Goal: Register for event/course

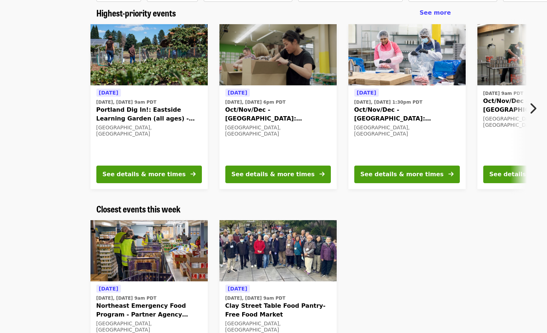
scroll to position [73, 0]
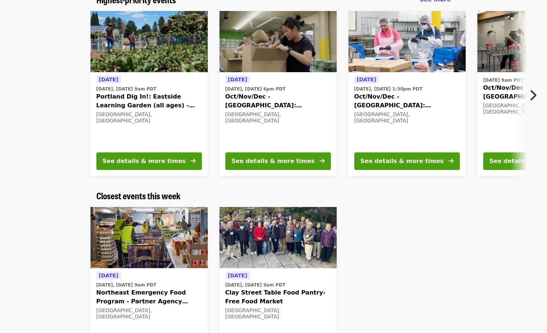
click at [534, 92] on icon "chevron-right icon" at bounding box center [532, 95] width 7 height 14
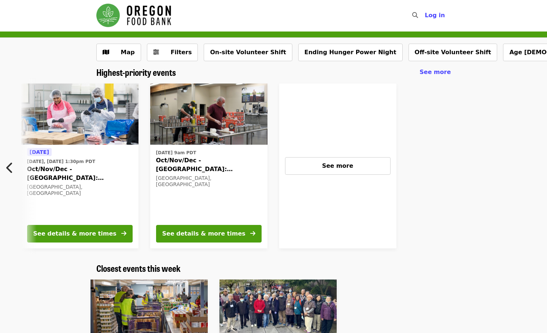
scroll to position [0, 0]
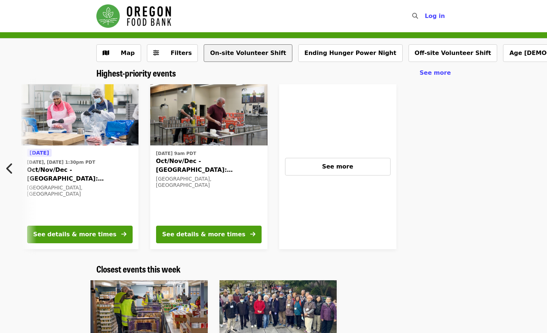
click at [230, 56] on button "On-site Volunteer Shift" at bounding box center [248, 53] width 88 height 18
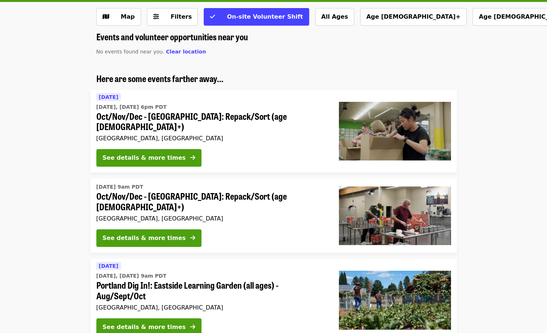
scroll to position [73, 0]
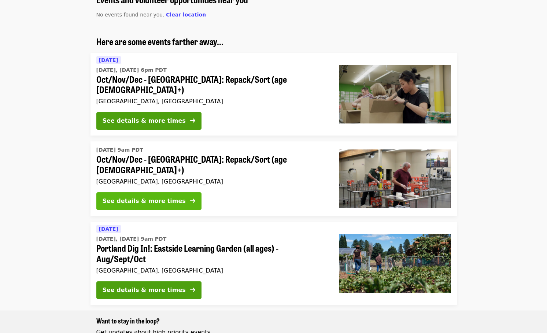
click at [161, 197] on div "See details & more times" at bounding box center [144, 201] width 83 height 9
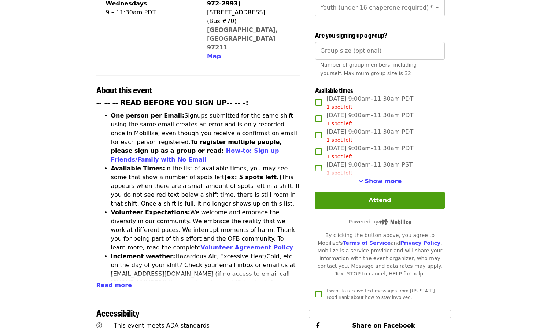
scroll to position [220, 0]
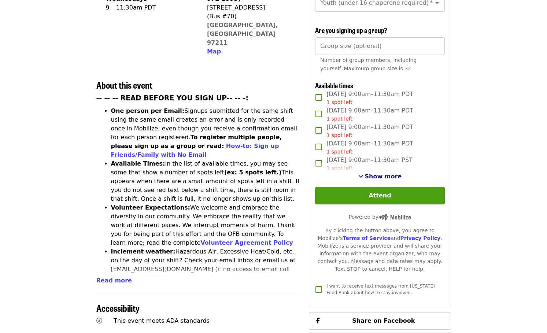
click at [384, 174] on span "Show more" at bounding box center [383, 176] width 37 height 7
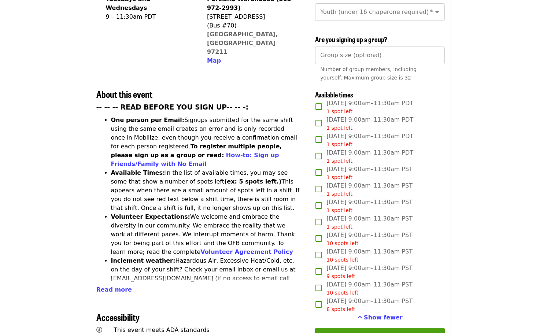
scroll to position [183, 0]
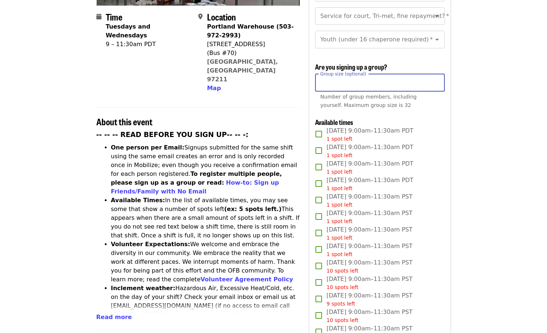
click at [366, 84] on input "Group size (optional)" at bounding box center [379, 83] width 129 height 18
type input "**"
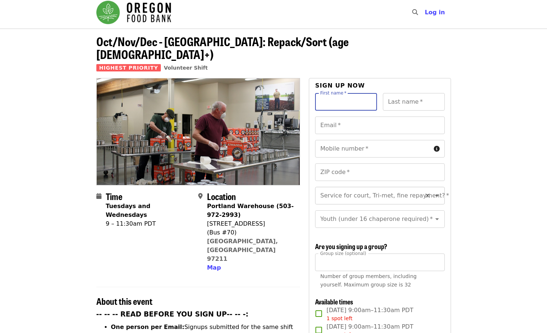
scroll to position [0, 0]
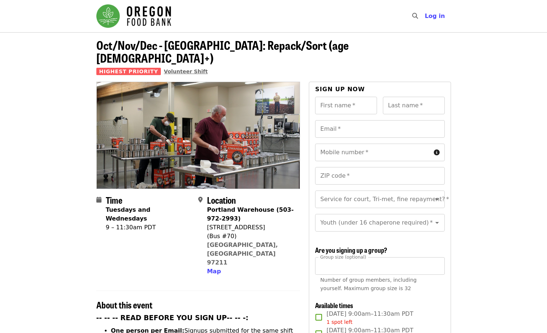
click at [169, 68] on span "Volunteer Shift" at bounding box center [186, 71] width 44 height 6
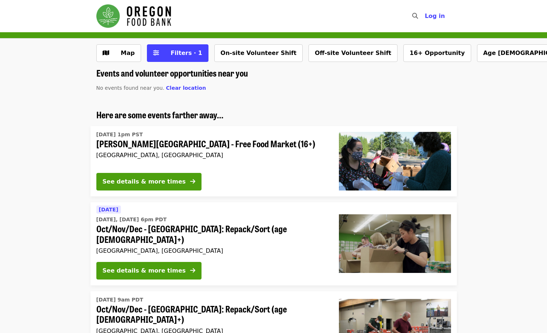
click at [220, 57] on button "On-site Volunteer Shift" at bounding box center [258, 53] width 88 height 18
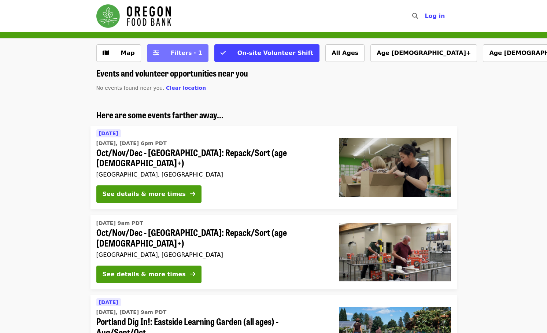
click at [180, 54] on span "Filters · 1" at bounding box center [186, 52] width 31 height 7
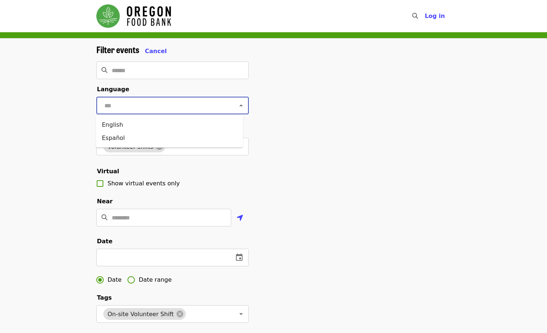
click at [176, 107] on input "text" at bounding box center [163, 106] width 123 height 14
click at [116, 124] on li "English" at bounding box center [169, 124] width 147 height 13
type input "*******"
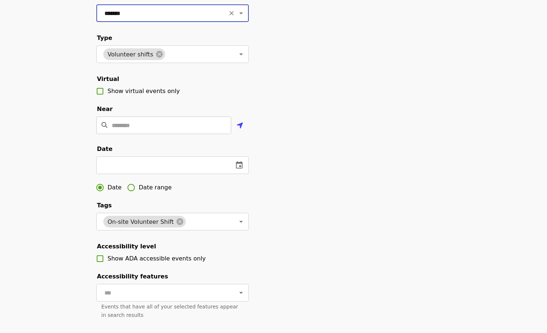
scroll to position [110, 0]
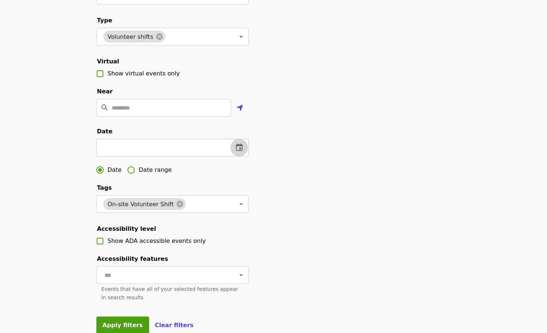
click at [242, 151] on icon "change date" at bounding box center [239, 147] width 7 height 7
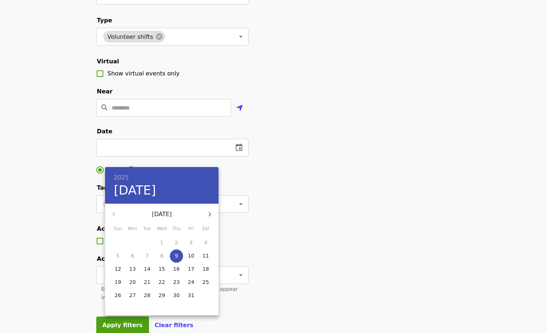
click at [178, 296] on p "30" at bounding box center [176, 294] width 7 height 7
type input "**********"
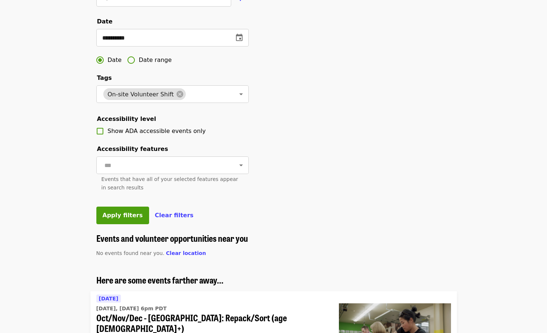
scroll to position [256, 0]
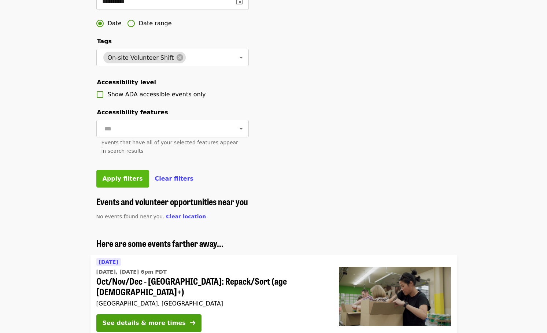
click at [122, 182] on span "Apply filters" at bounding box center [123, 178] width 40 height 7
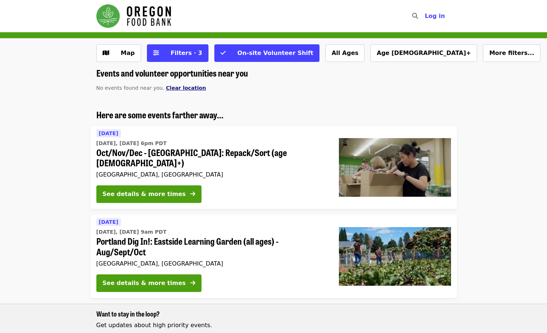
click at [179, 89] on span "Clear location" at bounding box center [186, 88] width 40 height 6
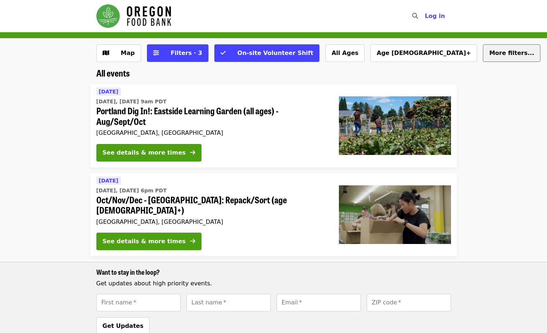
click at [489, 55] on span "More filters..." at bounding box center [511, 52] width 45 height 7
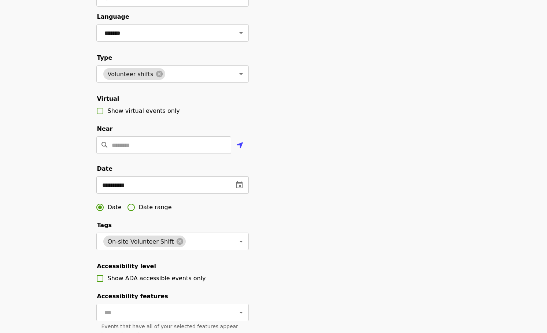
scroll to position [73, 0]
click at [152, 211] on span "Date range" at bounding box center [155, 206] width 33 height 9
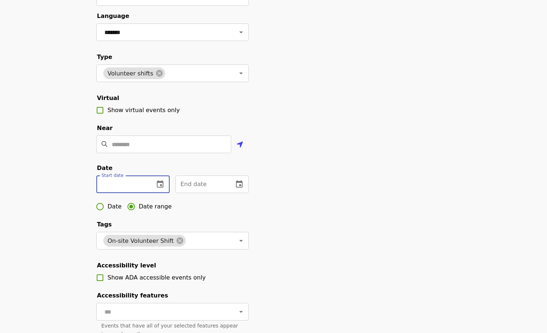
click at [126, 193] on input "text" at bounding box center [122, 184] width 52 height 18
type input "**********"
click at [133, 193] on input "**********" at bounding box center [122, 184] width 52 height 18
type input "**********"
click at [194, 189] on div "End date End date" at bounding box center [211, 184] width 73 height 18
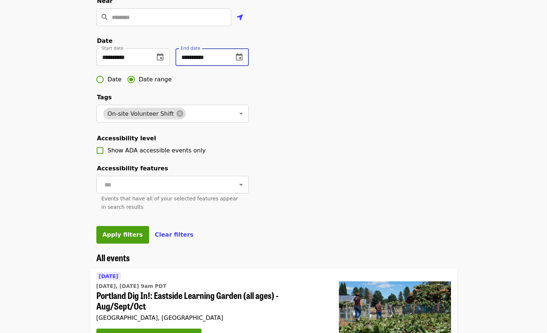
scroll to position [220, 0]
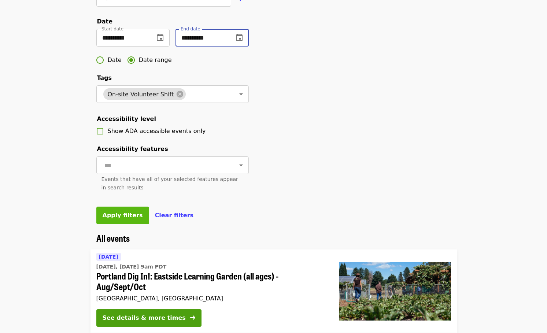
type input "**********"
click at [123, 219] on span "Apply filters" at bounding box center [123, 215] width 40 height 7
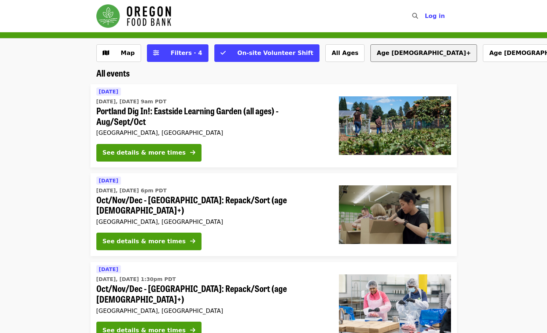
click at [370, 51] on button "Age [DEMOGRAPHIC_DATA]+" at bounding box center [423, 53] width 107 height 18
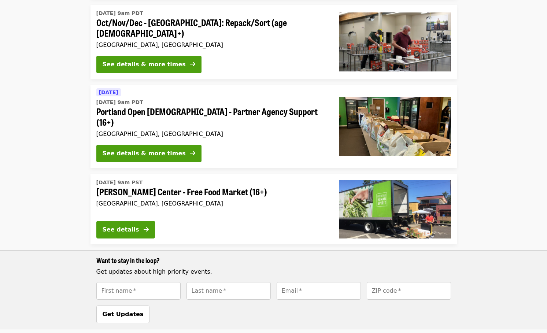
scroll to position [366, 0]
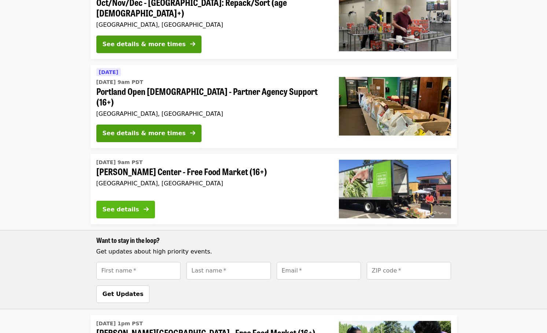
click at [117, 205] on div "See details" at bounding box center [121, 209] width 37 height 9
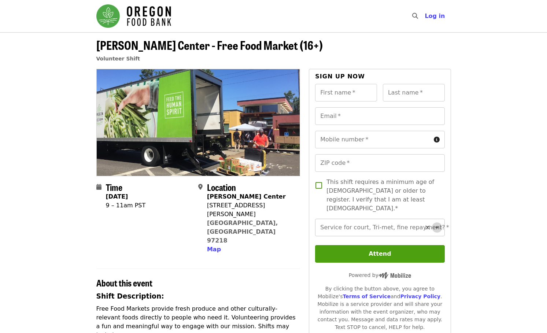
click at [435, 227] on icon "Open" at bounding box center [437, 228] width 4 height 2
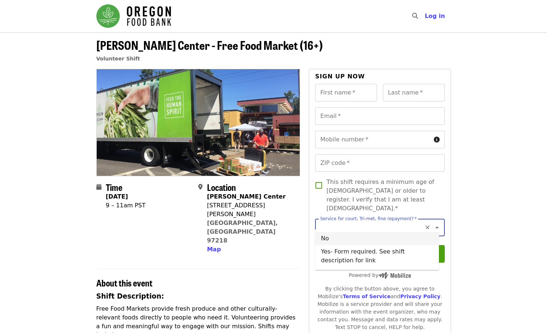
click at [325, 239] on li "No" at bounding box center [377, 238] width 124 height 13
type input "**"
